Goal: Find specific page/section

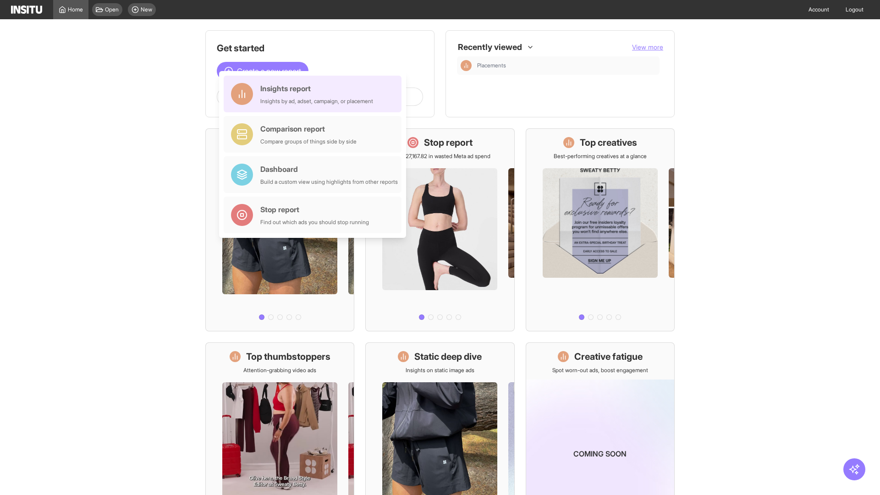
click at [315, 94] on div "Insights report Insights by ad, adset, campaign, or placement" at bounding box center [316, 94] width 113 height 22
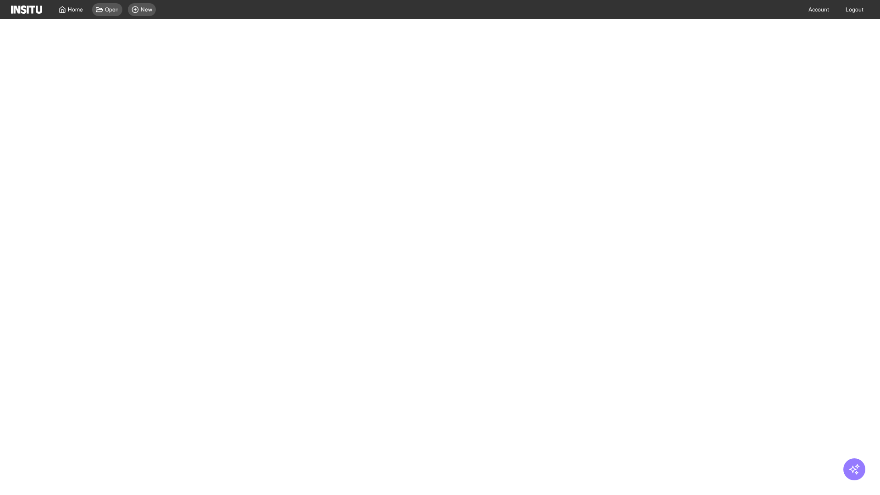
select select "**"
